Goal: Find specific page/section: Find specific page/section

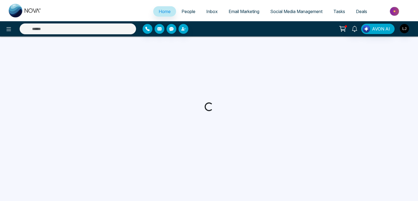
select select "*"
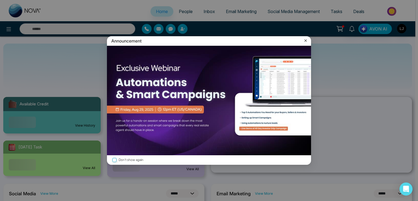
click at [306, 41] on icon at bounding box center [305, 40] width 5 height 5
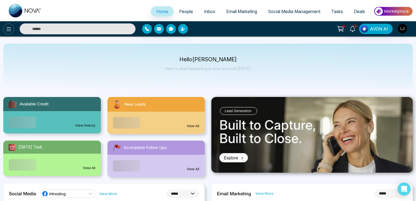
click at [7, 26] on icon at bounding box center [8, 29] width 7 height 7
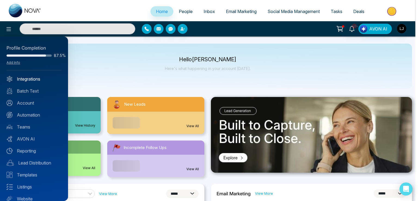
click at [23, 77] on link "Integrations" at bounding box center [34, 79] width 55 height 7
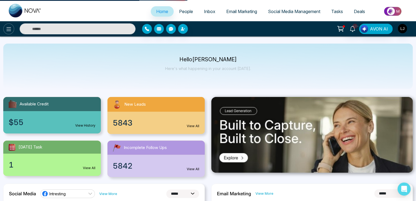
click at [8, 26] on icon at bounding box center [8, 29] width 7 height 7
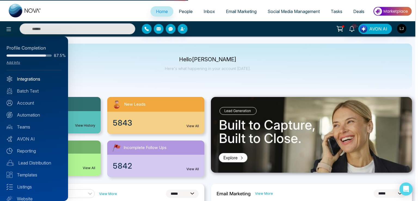
click at [26, 80] on link "Integrations" at bounding box center [34, 79] width 55 height 7
